Goal: Information Seeking & Learning: Understand process/instructions

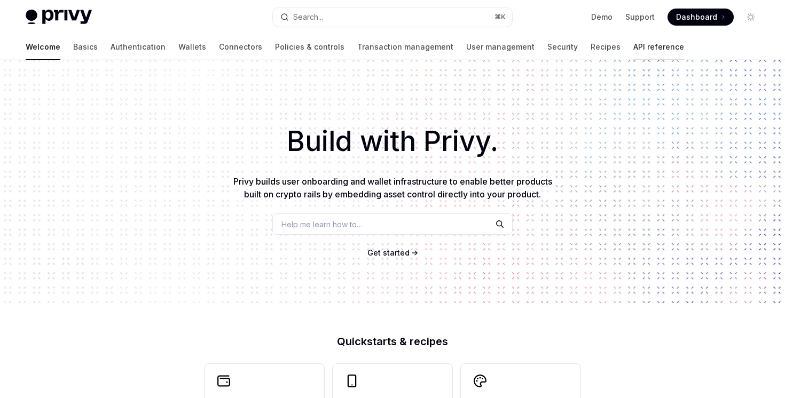
click at [633, 35] on link "API reference" at bounding box center [658, 47] width 51 height 26
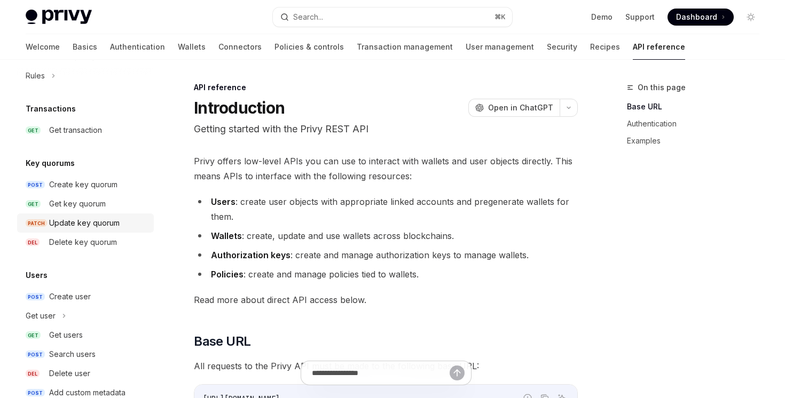
scroll to position [724, 0]
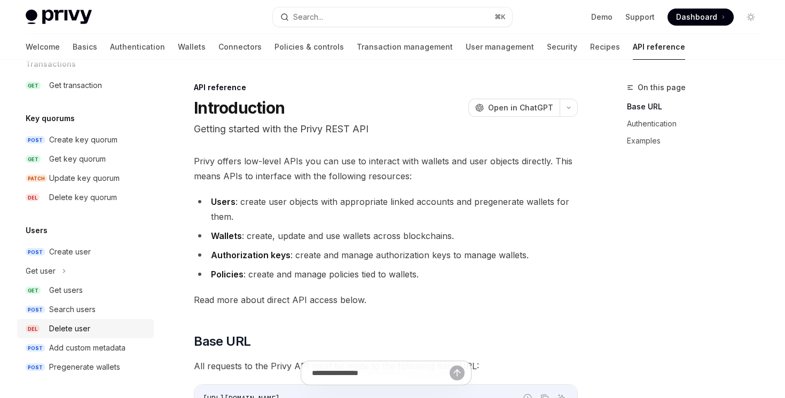
click at [106, 326] on div "Delete user" at bounding box center [98, 328] width 98 height 13
type textarea "*"
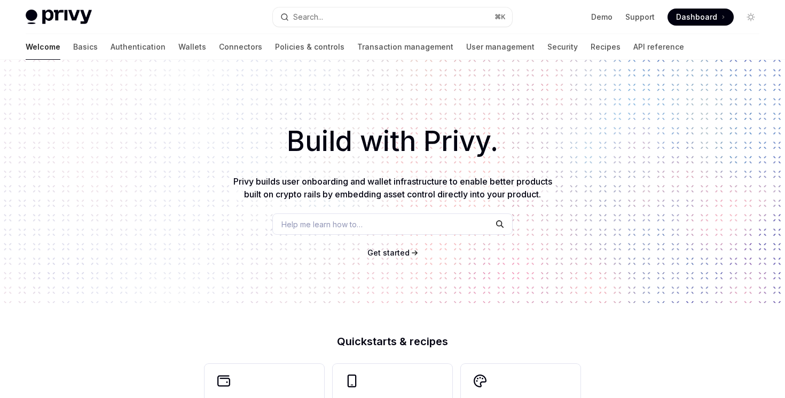
click at [356, 18] on button "Search... ⌘ K" at bounding box center [392, 16] width 239 height 19
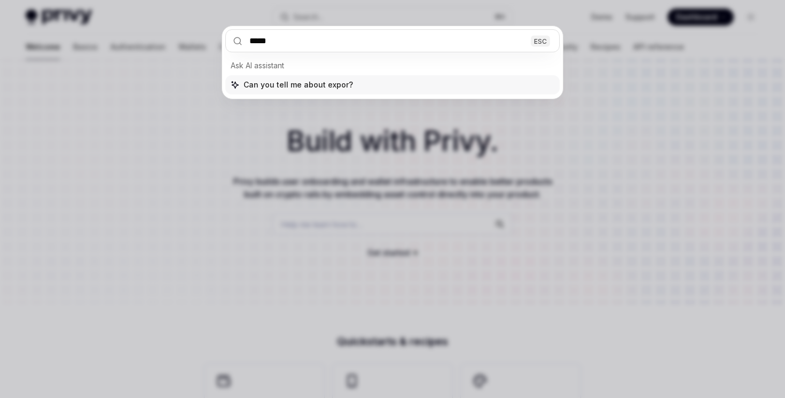
type input "******"
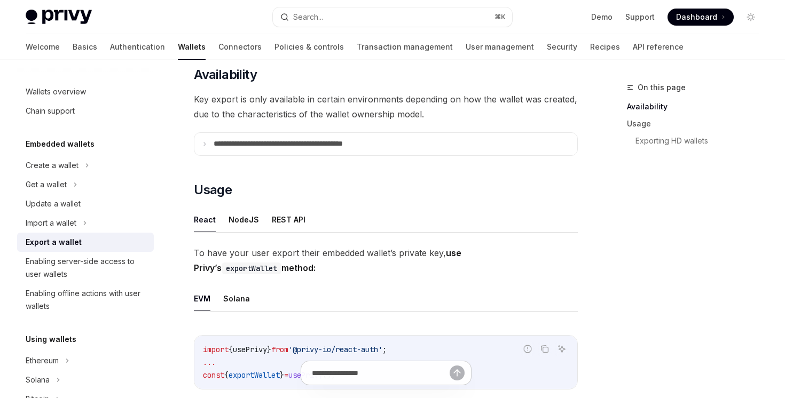
scroll to position [165, 0]
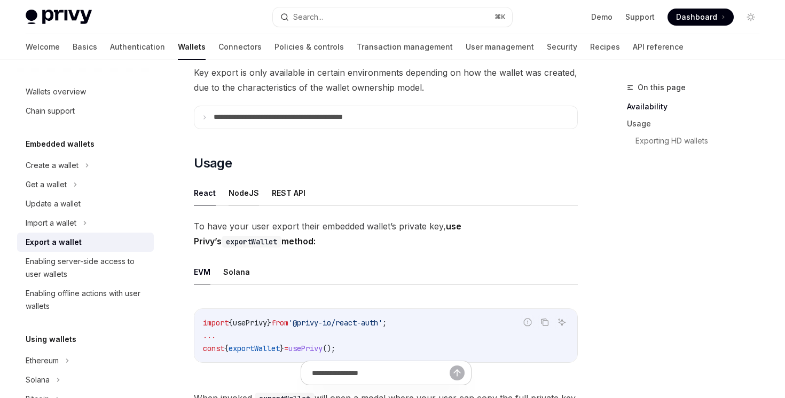
click at [235, 196] on button "NodeJS" at bounding box center [243, 192] width 30 height 25
type textarea "*"
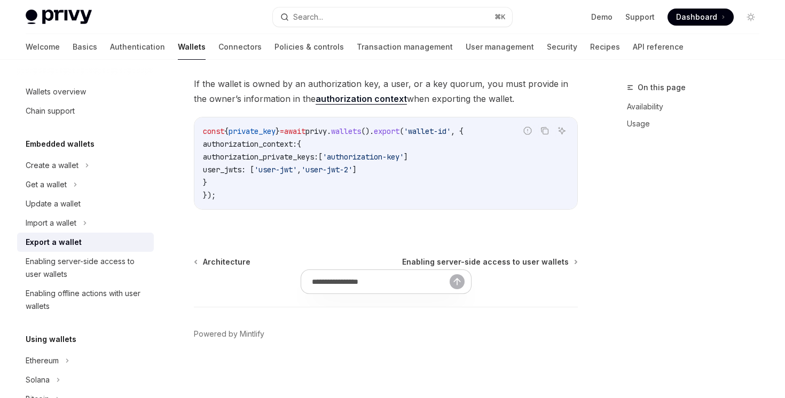
scroll to position [252, 0]
